Goal: Information Seeking & Learning: Learn about a topic

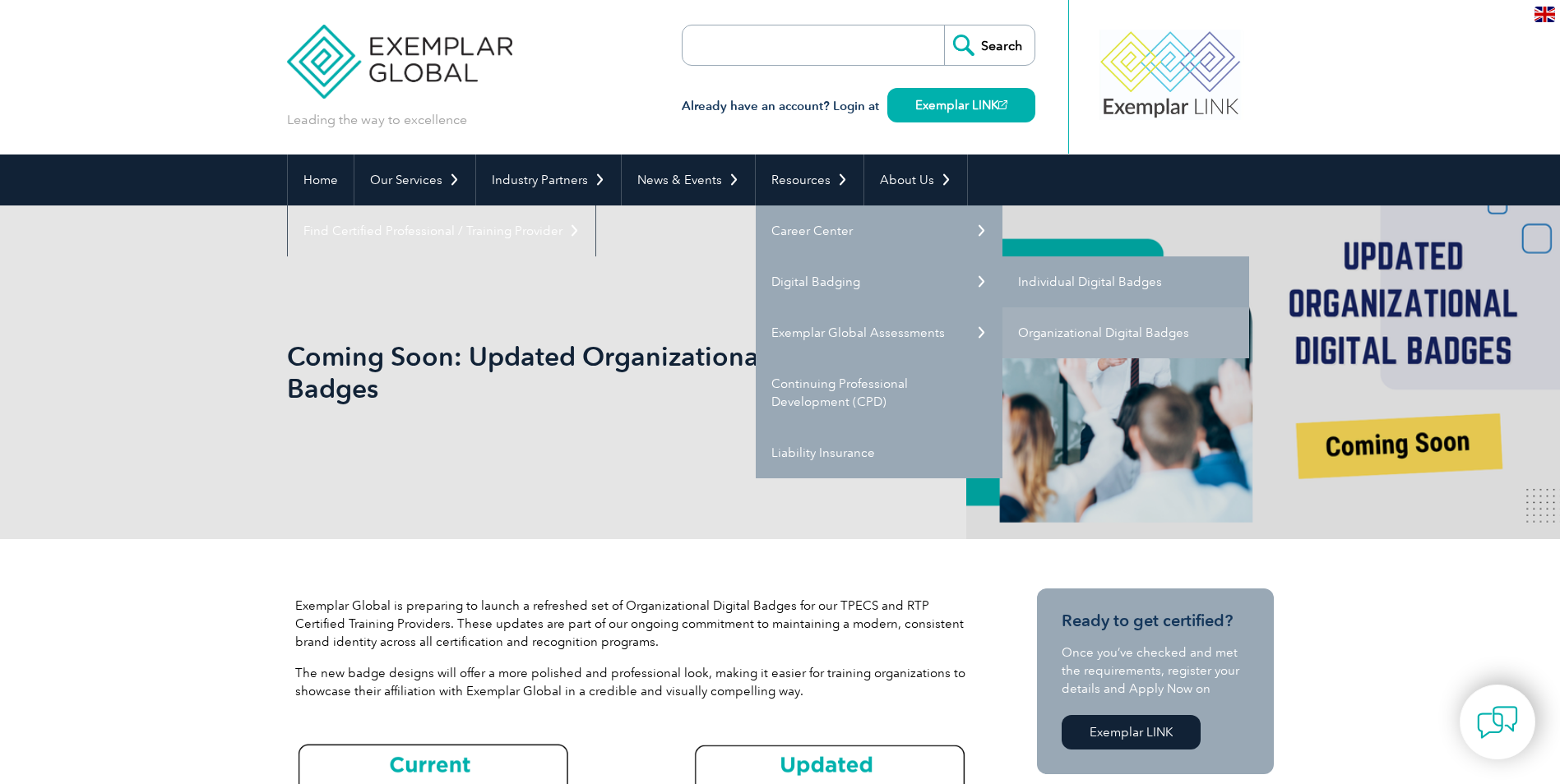
click at [1026, 282] on link "Individual Digital Badges" at bounding box center [1125, 281] width 247 height 51
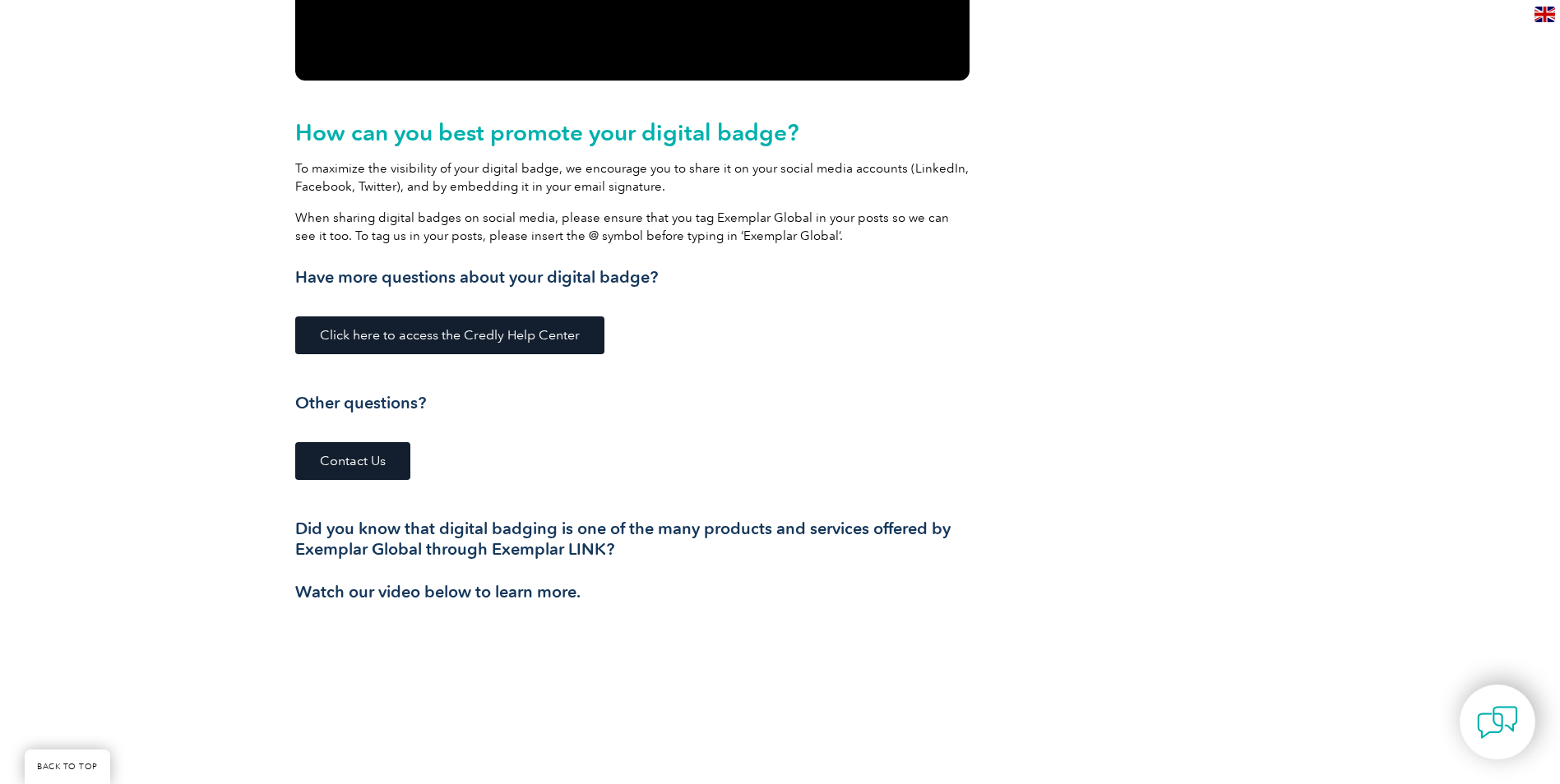
scroll to position [2137, 0]
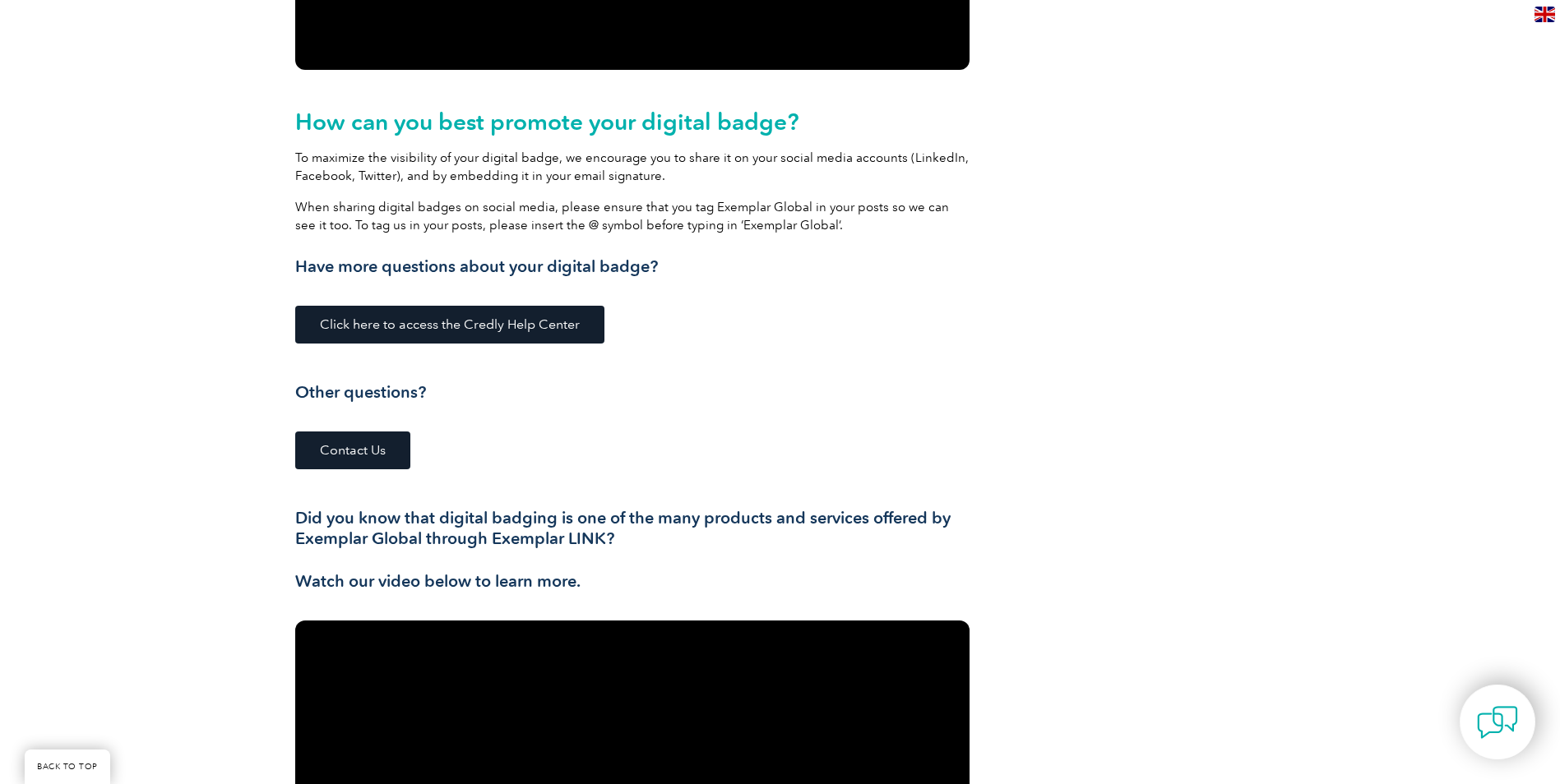
click at [357, 326] on span "Click here to access the Credly Help Center" at bounding box center [450, 325] width 260 height 13
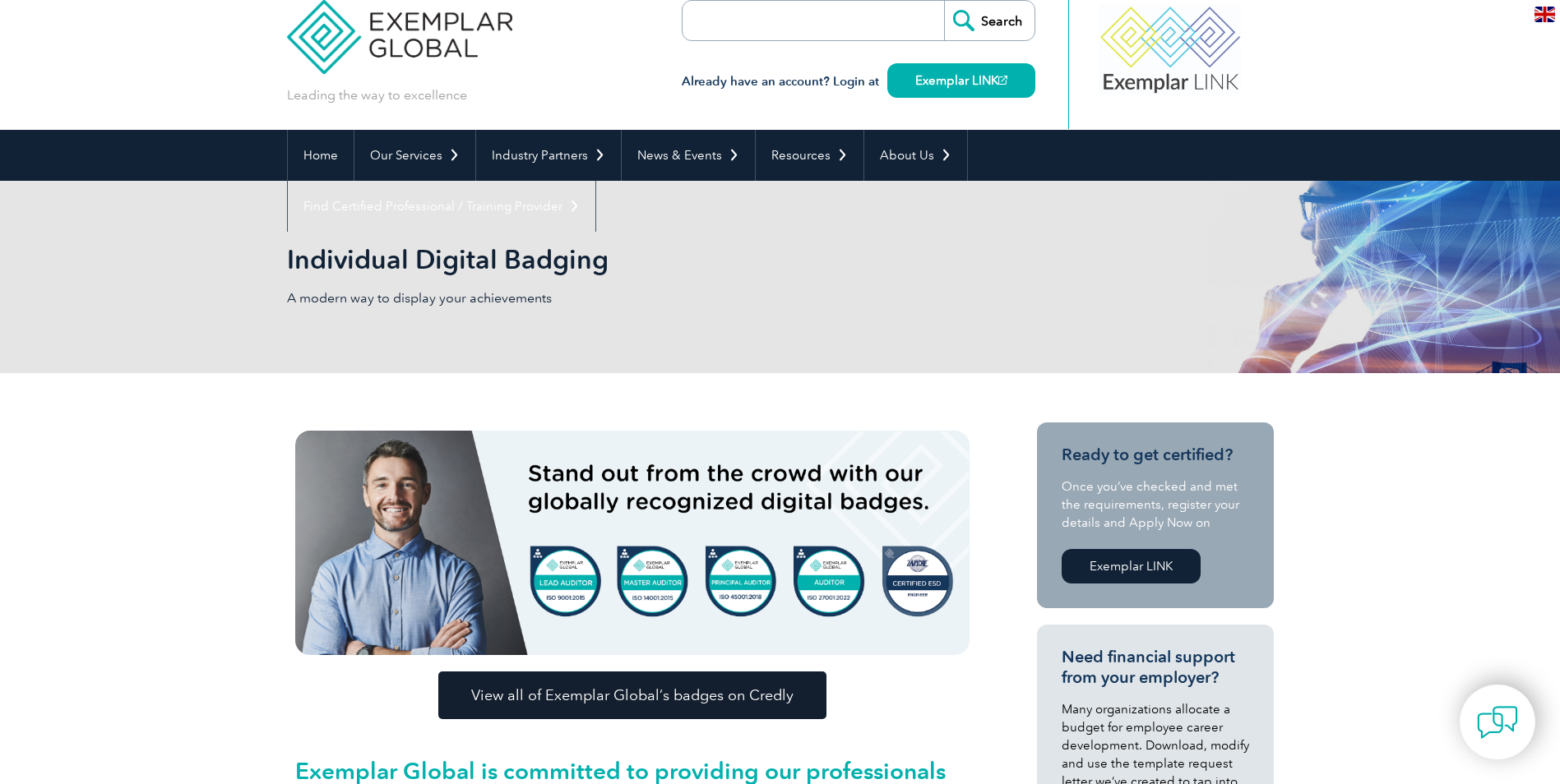
scroll to position [0, 0]
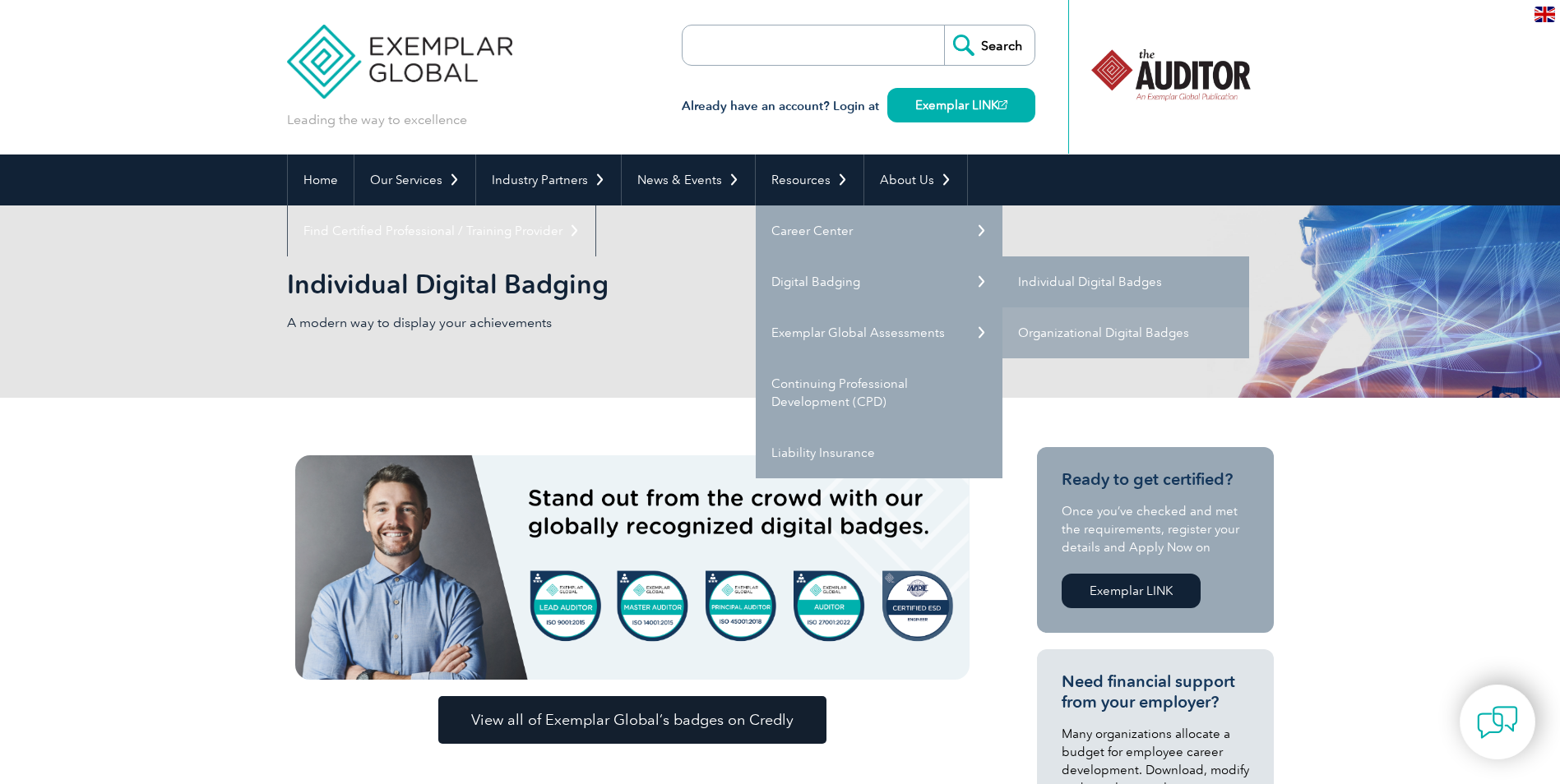
click at [1042, 276] on link "Individual Digital Badges" at bounding box center [1125, 281] width 247 height 51
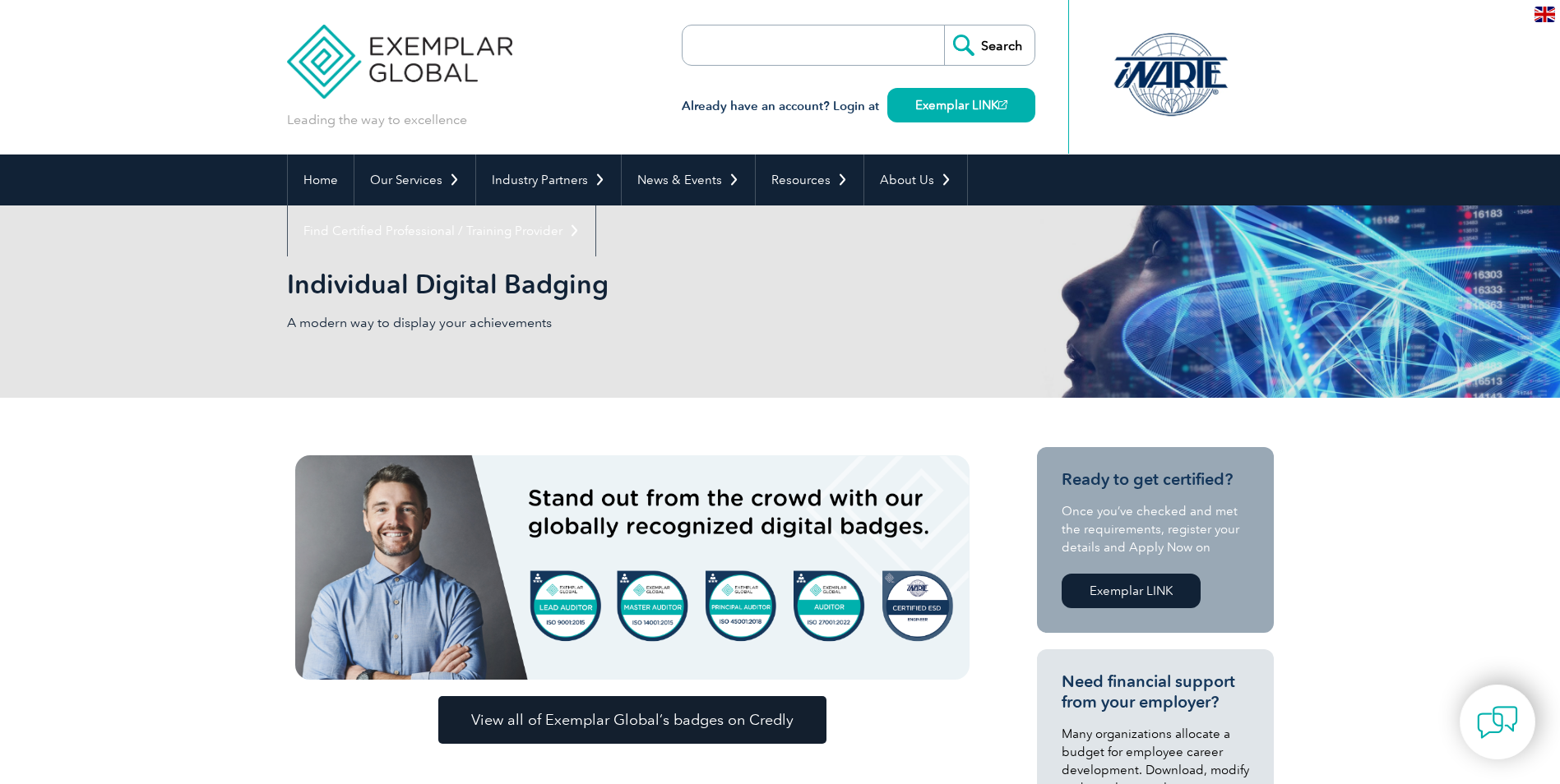
click at [686, 727] on span "View all of Exemplar Global’s badges on Credly" at bounding box center [632, 719] width 322 height 14
